Goal: Navigation & Orientation: Find specific page/section

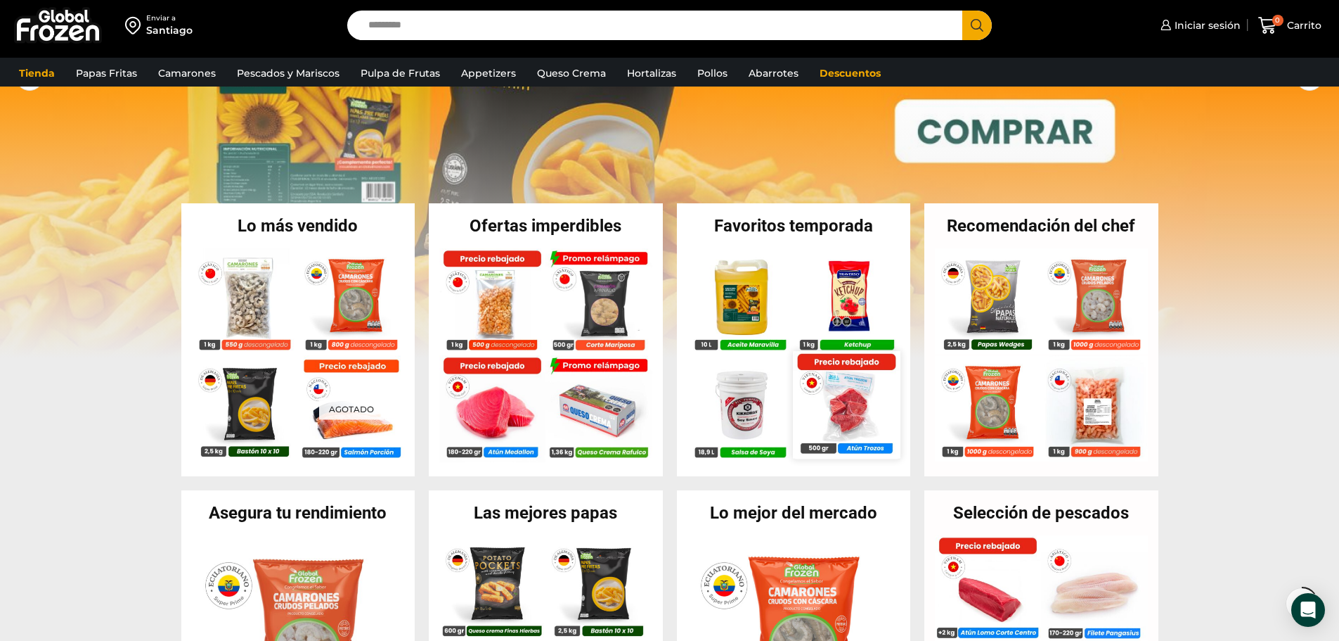
scroll to position [211, 0]
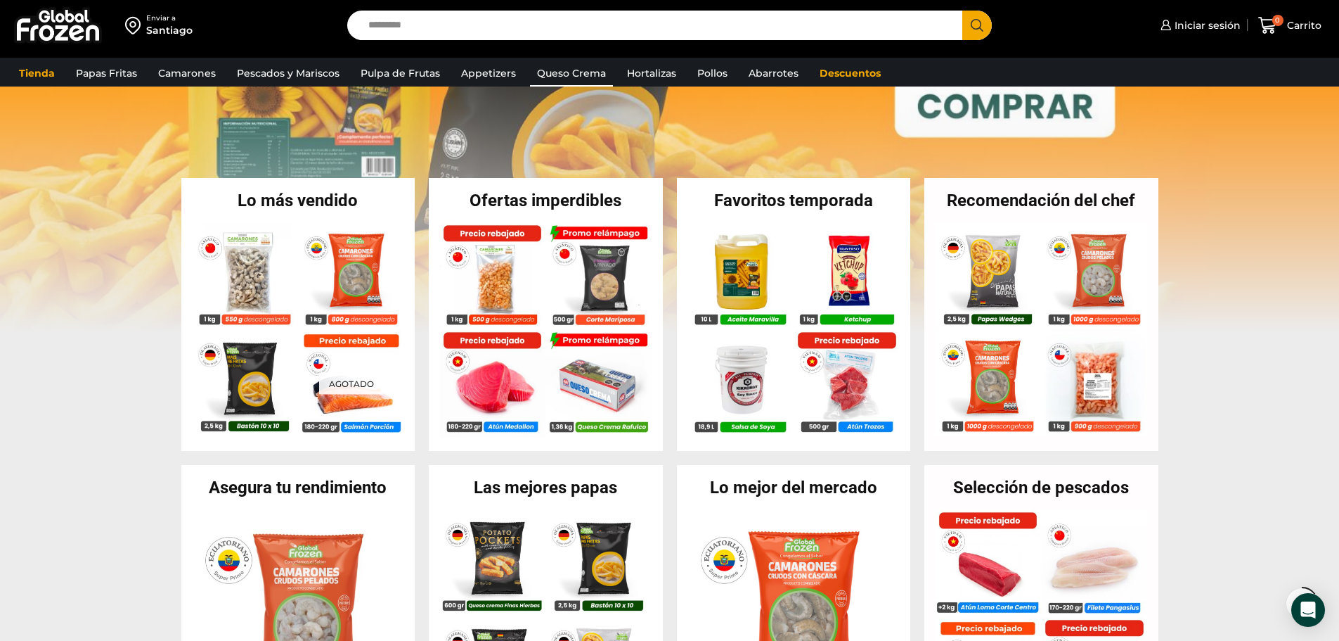
click at [581, 65] on link "Queso Crema" at bounding box center [571, 73] width 83 height 27
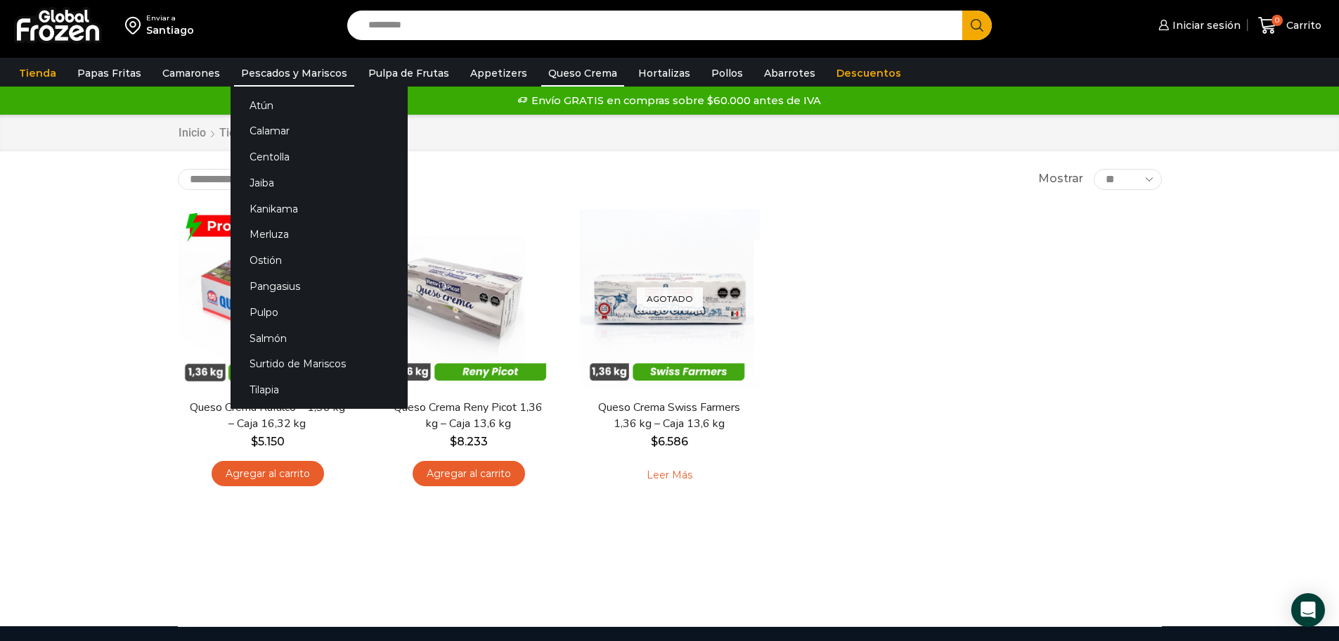
click at [256, 72] on link "Pescados y Mariscos" at bounding box center [294, 73] width 120 height 27
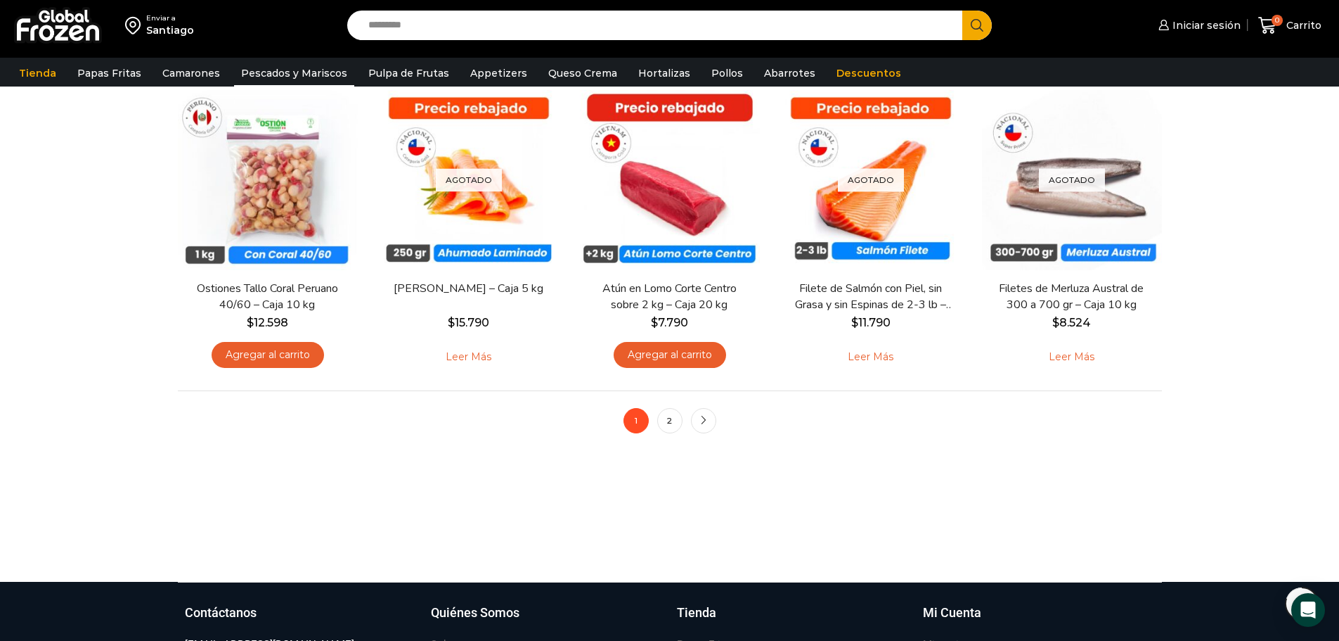
scroll to position [984, 0]
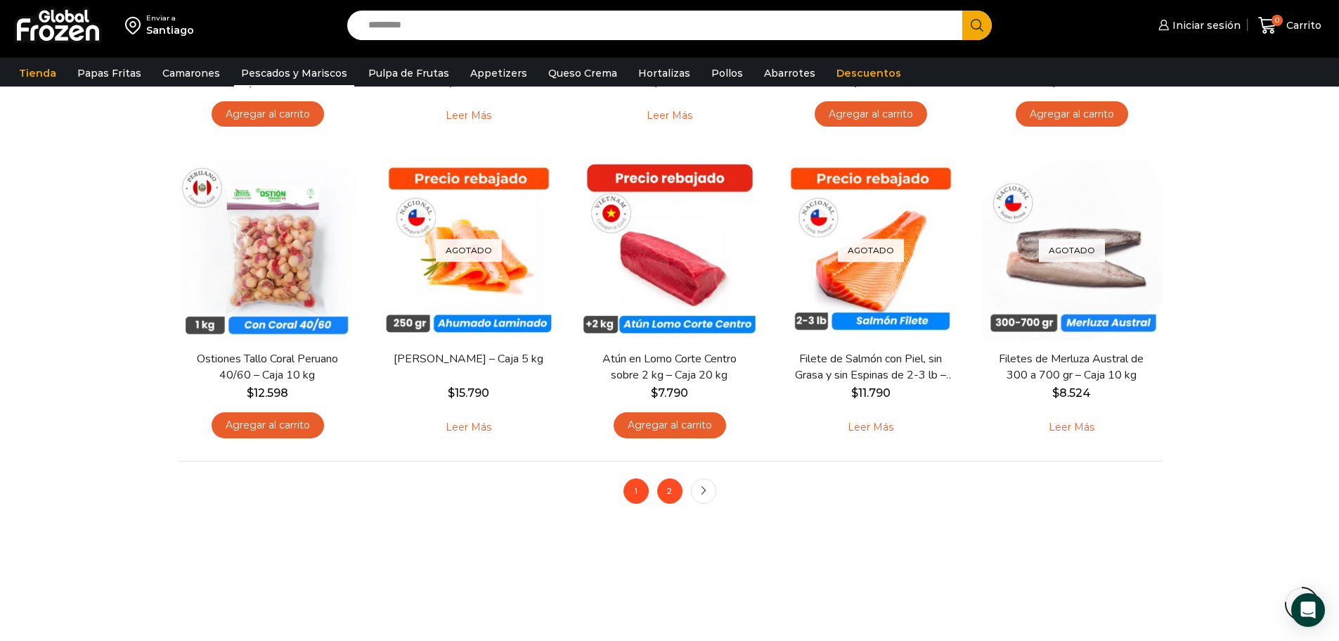
click at [669, 495] on link "2" at bounding box center [669, 490] width 25 height 25
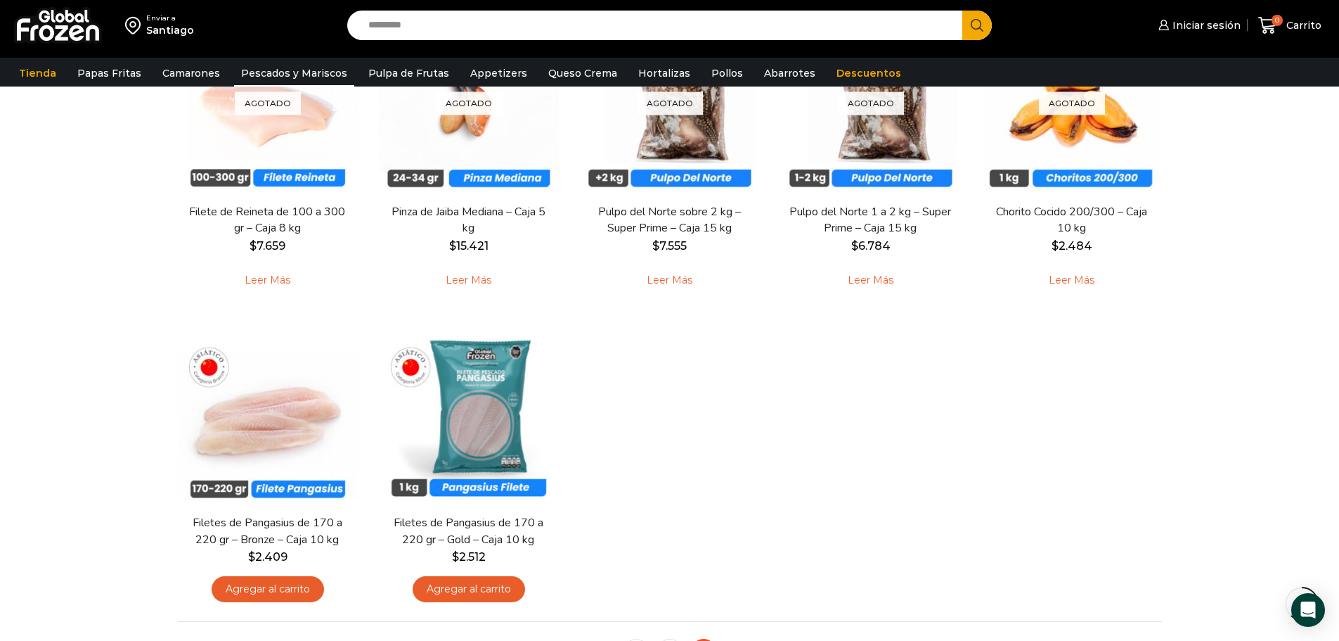
scroll to position [773, 0]
